Goal: Task Accomplishment & Management: Use online tool/utility

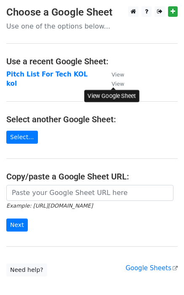
click at [117, 86] on small "View" at bounding box center [118, 84] width 13 height 6
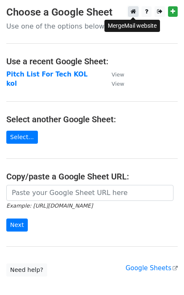
click at [133, 13] on icon at bounding box center [132, 11] width 5 height 6
click at [13, 83] on strong "kol" at bounding box center [11, 84] width 11 height 8
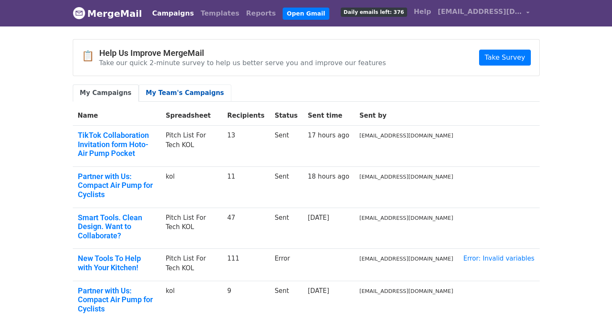
click at [190, 91] on link "My Team's Campaigns" at bounding box center [185, 93] width 93 height 17
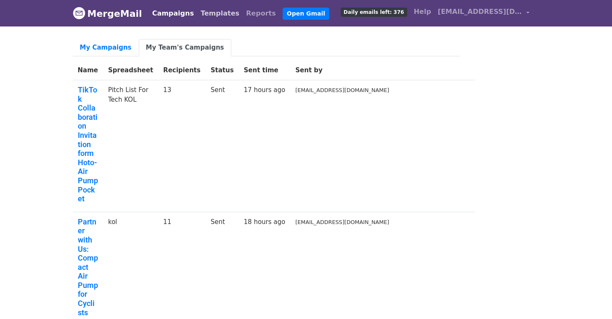
click at [201, 18] on link "Templates" at bounding box center [219, 13] width 45 height 17
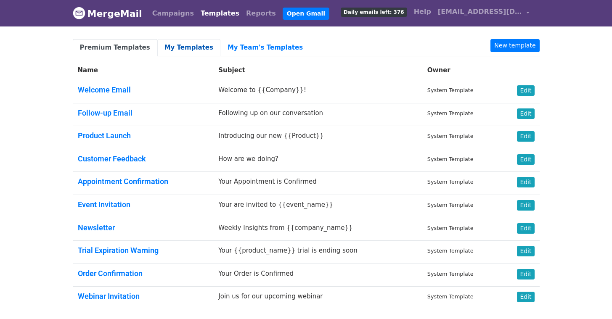
click at [183, 47] on link "My Templates" at bounding box center [188, 47] width 63 height 17
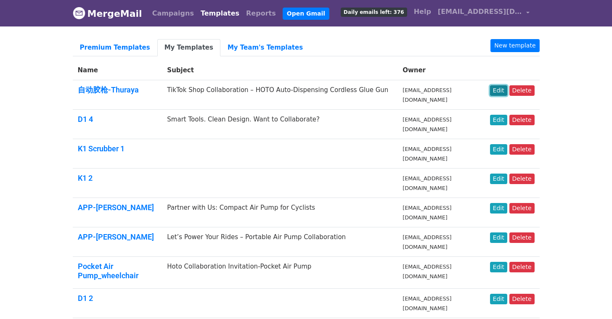
click at [501, 92] on link "Edit" at bounding box center [498, 90] width 17 height 11
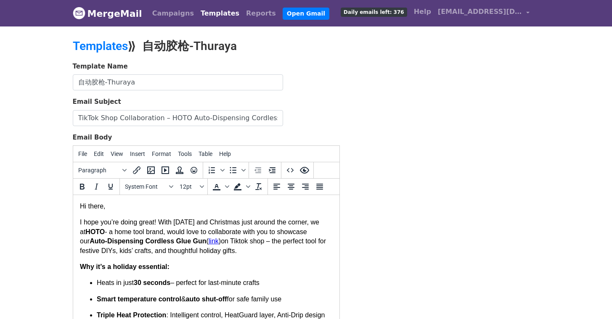
click at [104, 203] on p "Hi there," at bounding box center [206, 206] width 253 height 9
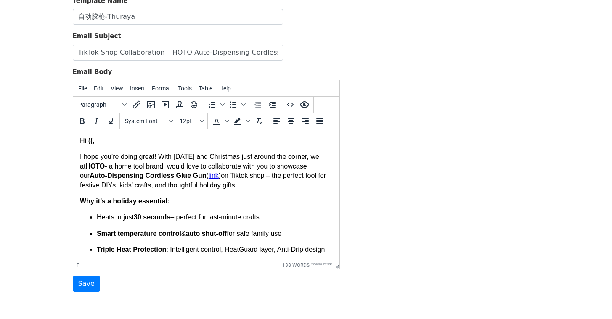
scroll to position [66, 0]
click at [247, 140] on p "Hi {{," at bounding box center [206, 140] width 253 height 9
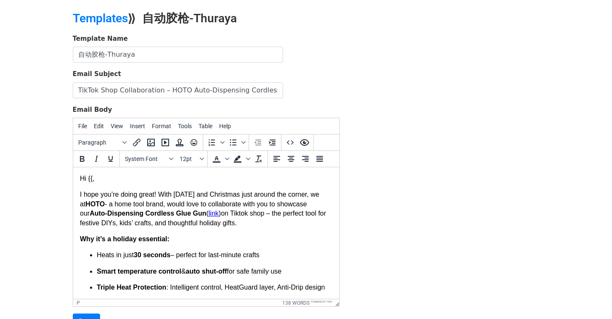
scroll to position [0, 0]
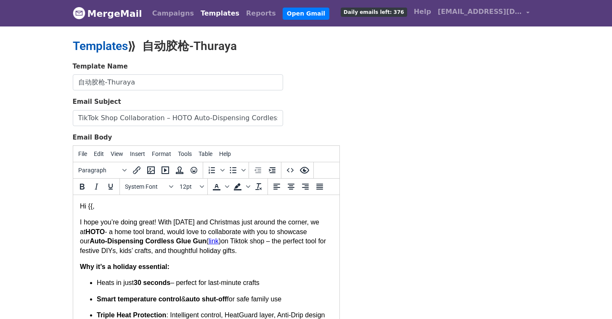
click at [118, 45] on link "Templates" at bounding box center [100, 46] width 55 height 14
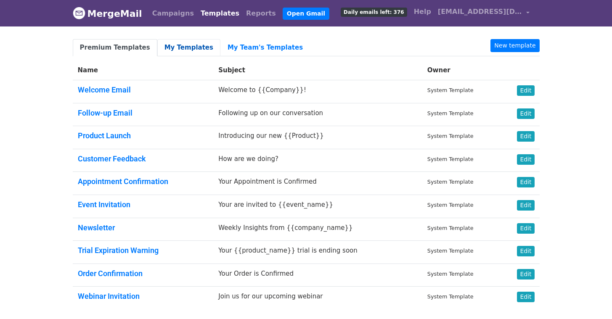
click at [179, 53] on link "My Templates" at bounding box center [188, 47] width 63 height 17
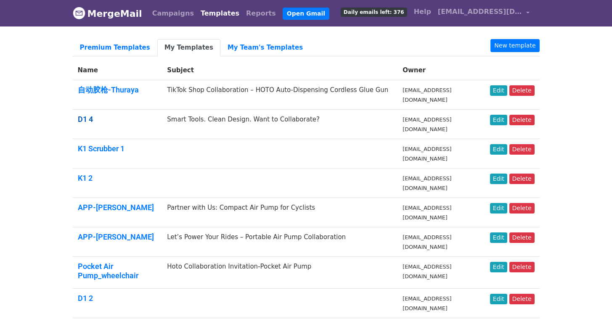
click at [89, 120] on link "D1 4" at bounding box center [85, 119] width 15 height 9
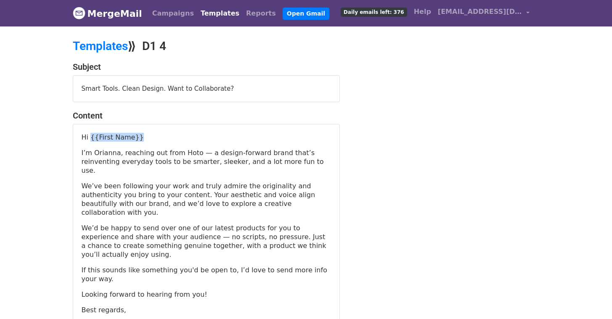
drag, startPoint x: 133, startPoint y: 137, endPoint x: 90, endPoint y: 138, distance: 43.0
click at [90, 138] on p "Hi {{First Name}}" at bounding box center [207, 137] width 250 height 9
copy p "{{First Name}}"
click at [117, 43] on link "Templates" at bounding box center [100, 46] width 55 height 14
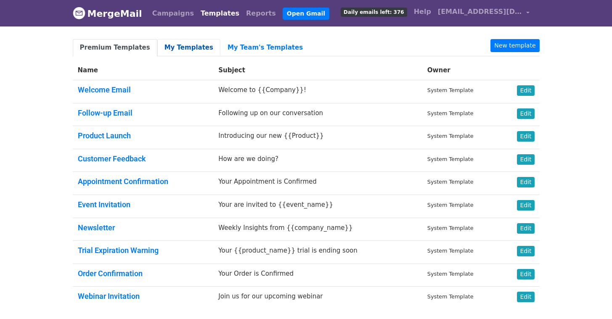
click at [178, 48] on link "My Templates" at bounding box center [188, 47] width 63 height 17
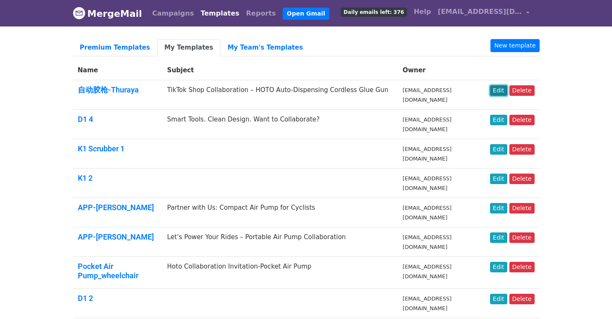
click at [501, 91] on link "Edit" at bounding box center [498, 90] width 17 height 11
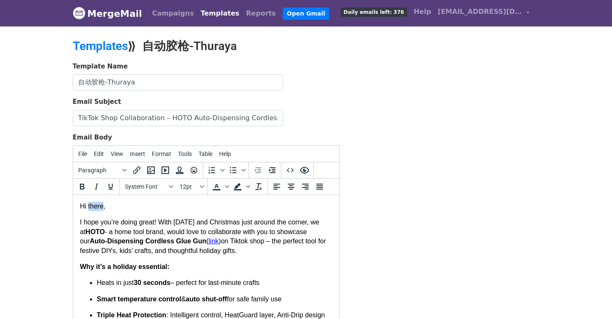
drag, startPoint x: 104, startPoint y: 206, endPoint x: 88, endPoint y: 208, distance: 16.5
click at [88, 208] on p "Hi there," at bounding box center [206, 206] width 253 height 9
paste body
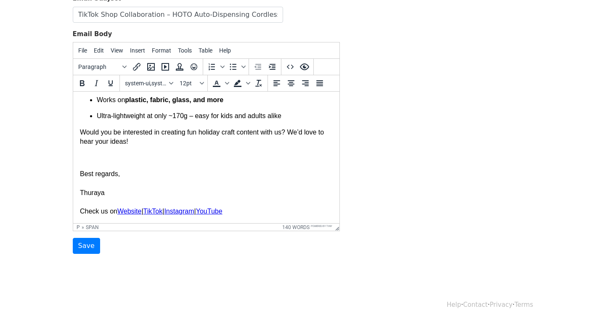
scroll to position [106, 0]
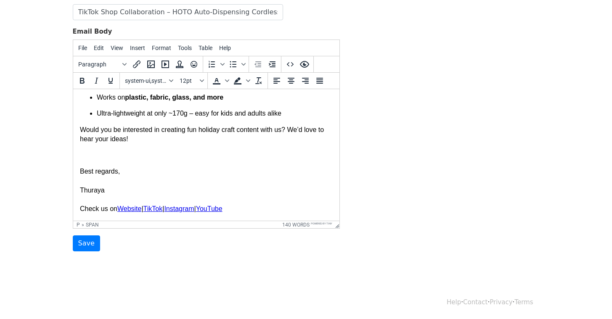
click at [69, 246] on div "Template Name 自动胶枪-Thuraya Email Subject TikTok Shop Collaboration – HOTO Auto-…" at bounding box center [206, 104] width 280 height 296
click at [83, 245] on input "Save" at bounding box center [86, 244] width 27 height 16
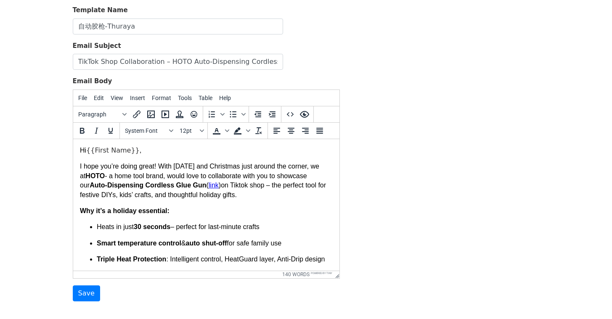
scroll to position [133, 0]
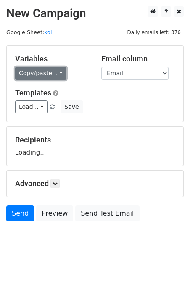
click at [57, 72] on link "Copy/paste..." at bounding box center [40, 73] width 51 height 13
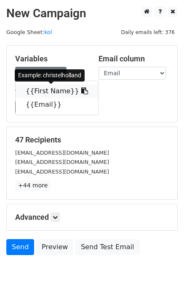
click at [56, 93] on link "{{First Name}}" at bounding box center [57, 91] width 82 height 13
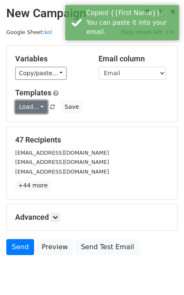
click at [27, 113] on link "Load..." at bounding box center [31, 107] width 32 height 13
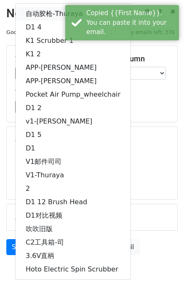
click at [50, 13] on link "自动胶枪-Thuraya" at bounding box center [73, 13] width 115 height 13
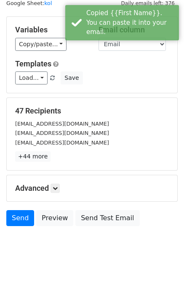
scroll to position [32, 0]
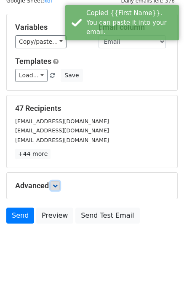
click at [58, 185] on icon at bounding box center [55, 185] width 5 height 5
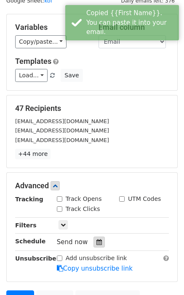
click at [96, 240] on icon at bounding box center [98, 242] width 5 height 6
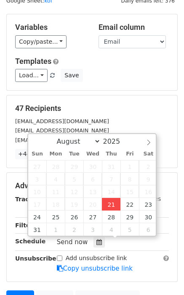
type input "2025-08-21 16:53"
type input "04"
type input "53"
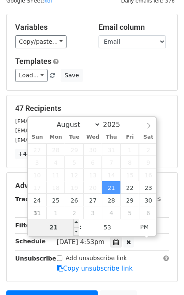
type input "2"
type input "9"
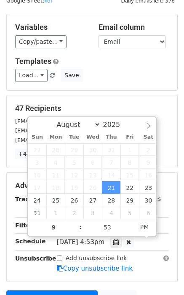
type input "2025-08-21 21:53"
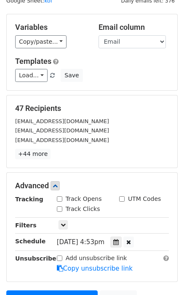
click at [167, 165] on div "47 Recipients christelholland1998@gmail.com occupationalemily@gmail.com diamond…" at bounding box center [92, 132] width 170 height 72
click at [170, 171] on form "Variables Copy/paste... {{First Name}} {{Email}} Email column First Name Email …" at bounding box center [91, 172] width 171 height 317
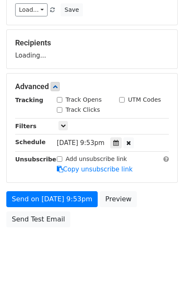
scroll to position [100, 0]
